Goal: Task Accomplishment & Management: Use online tool/utility

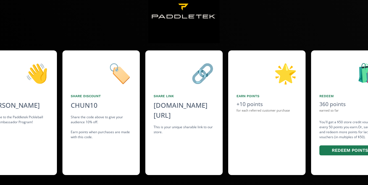
scroll to position [0, 166]
click at [345, 151] on button "Redeem points" at bounding box center [348, 150] width 61 height 12
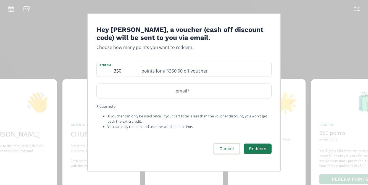
click at [223, 150] on button "Cancel" at bounding box center [226, 149] width 27 height 12
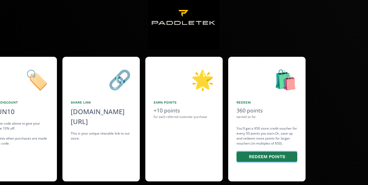
scroll to position [35, 0]
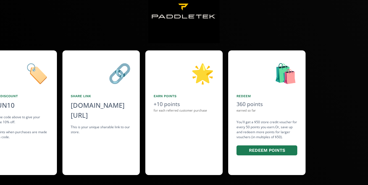
scroll to position [35, 0]
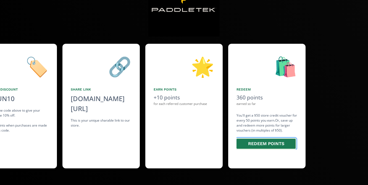
click at [281, 144] on button "Redeem points" at bounding box center [266, 144] width 61 height 12
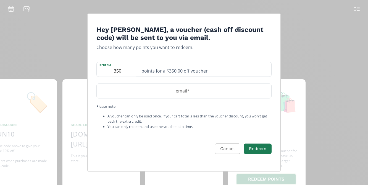
scroll to position [0, 0]
click at [121, 71] on input "350" at bounding box center [117, 69] width 41 height 14
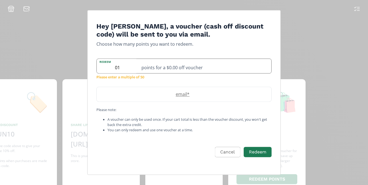
click at [118, 67] on input "01" at bounding box center [117, 66] width 41 height 14
click at [119, 67] on input "1" at bounding box center [117, 66] width 41 height 14
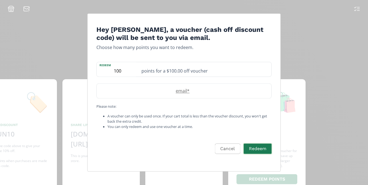
type input "100"
click at [257, 150] on button "Redeem" at bounding box center [258, 149] width 30 height 12
click at [158, 92] on input "Edit Program" at bounding box center [184, 90] width 175 height 14
type input "carolinachun1@gmail.com"
click at [259, 149] on button "Redeem" at bounding box center [258, 149] width 30 height 12
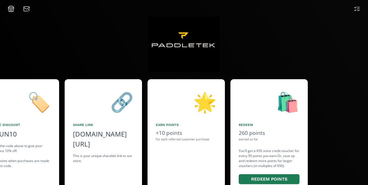
scroll to position [0, 249]
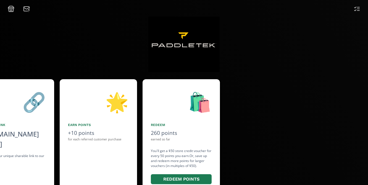
scroll to position [0, 331]
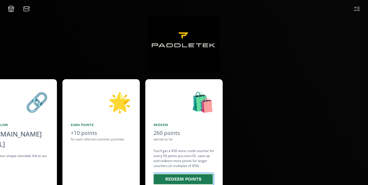
click at [190, 177] on button "Redeem points" at bounding box center [183, 179] width 61 height 12
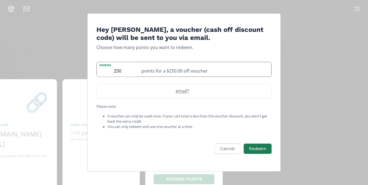
click at [122, 72] on input "250" at bounding box center [117, 69] width 41 height 14
click at [121, 73] on input "0" at bounding box center [117, 69] width 41 height 14
click at [115, 71] on input "0" at bounding box center [117, 69] width 41 height 14
type input "150"
click at [259, 148] on button "Redeem" at bounding box center [258, 149] width 30 height 12
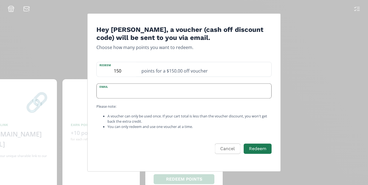
click at [153, 90] on input "Edit Program" at bounding box center [184, 90] width 175 height 14
type input "carolinachun1@gmail.com"
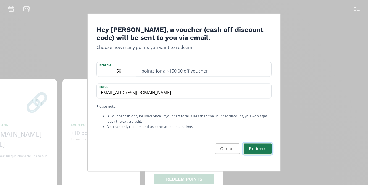
click at [260, 147] on button "Redeem" at bounding box center [258, 149] width 30 height 12
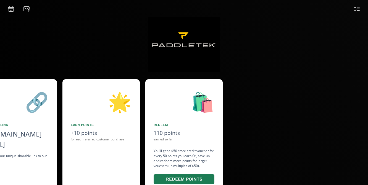
click at [281, 139] on div at bounding box center [300, 141] width 145 height 124
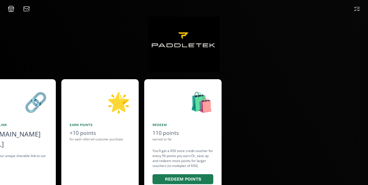
scroll to position [0, 331]
